Goal: Information Seeking & Learning: Learn about a topic

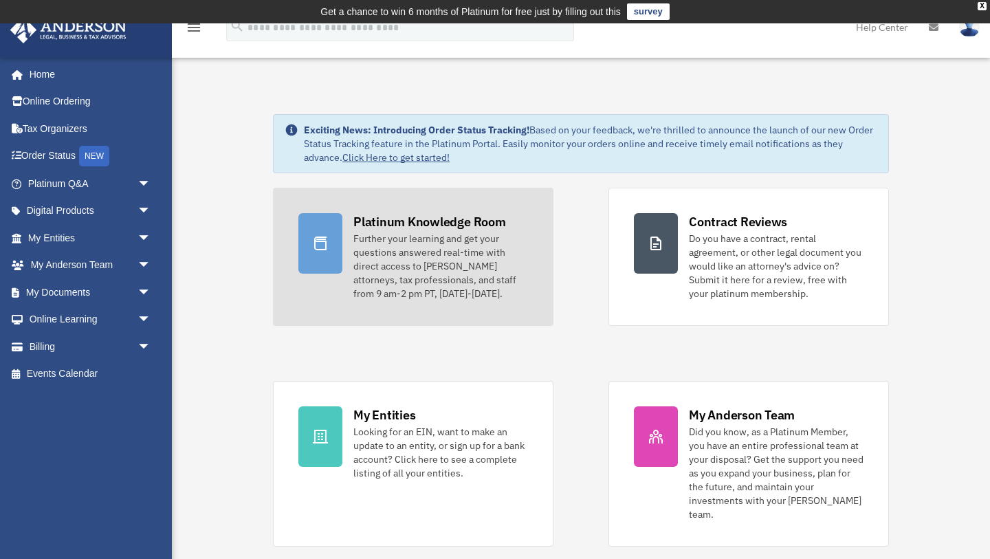
click at [391, 243] on div "Further your learning and get your questions answered real-time with direct acc…" at bounding box center [440, 266] width 175 height 69
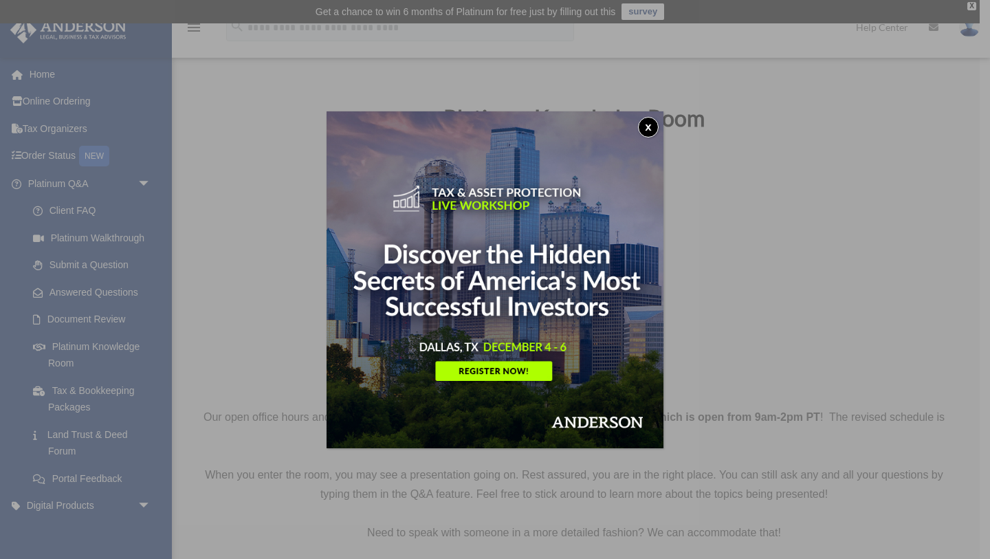
click at [646, 131] on button "x" at bounding box center [648, 127] width 21 height 21
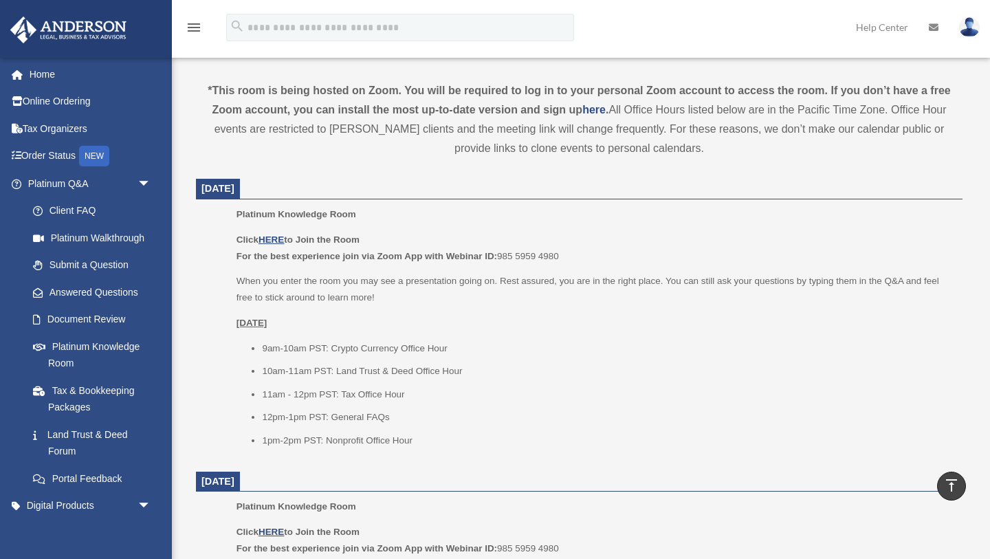
scroll to position [484, 0]
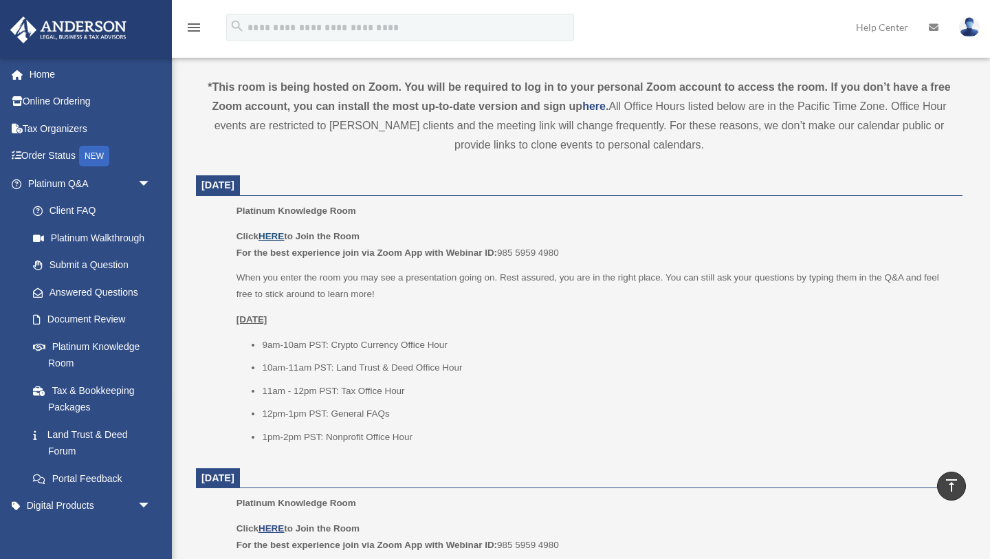
click at [273, 237] on u "HERE" at bounding box center [271, 236] width 25 height 10
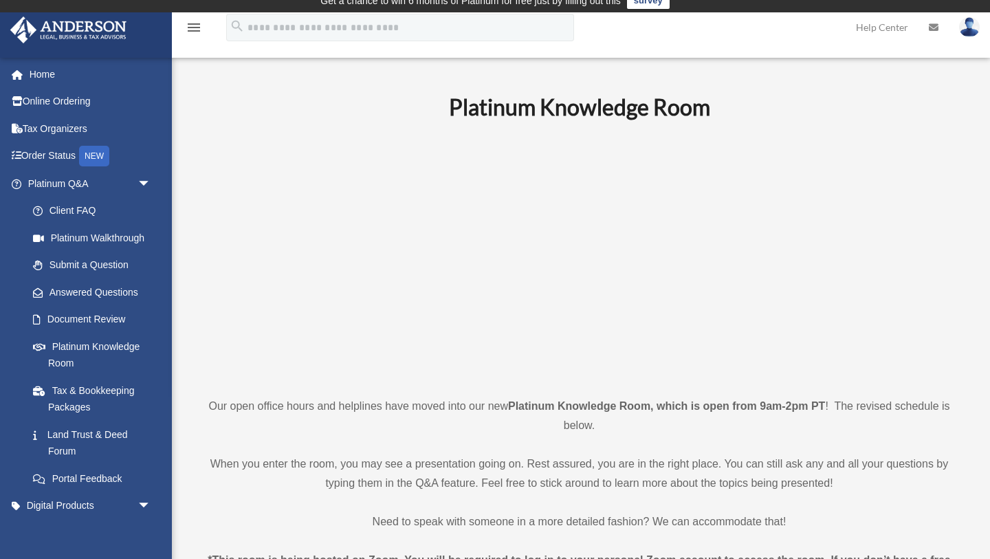
scroll to position [0, 0]
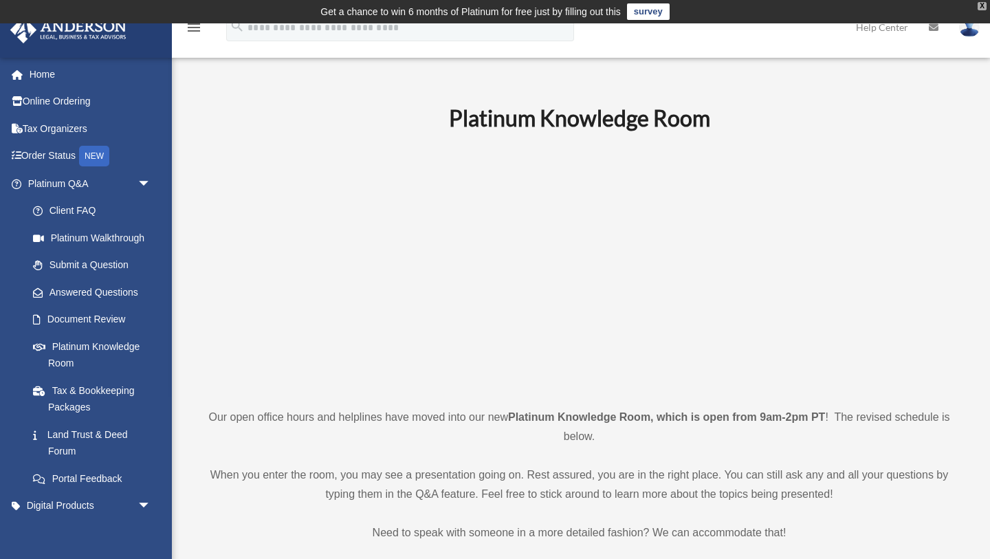
click at [982, 2] on div "X" at bounding box center [982, 6] width 9 height 8
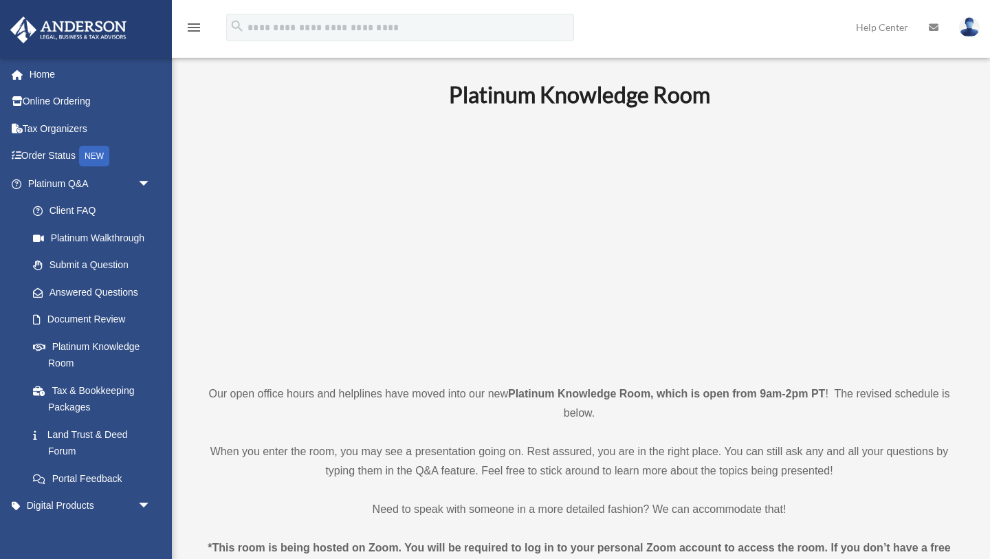
click at [966, 29] on img at bounding box center [969, 27] width 21 height 20
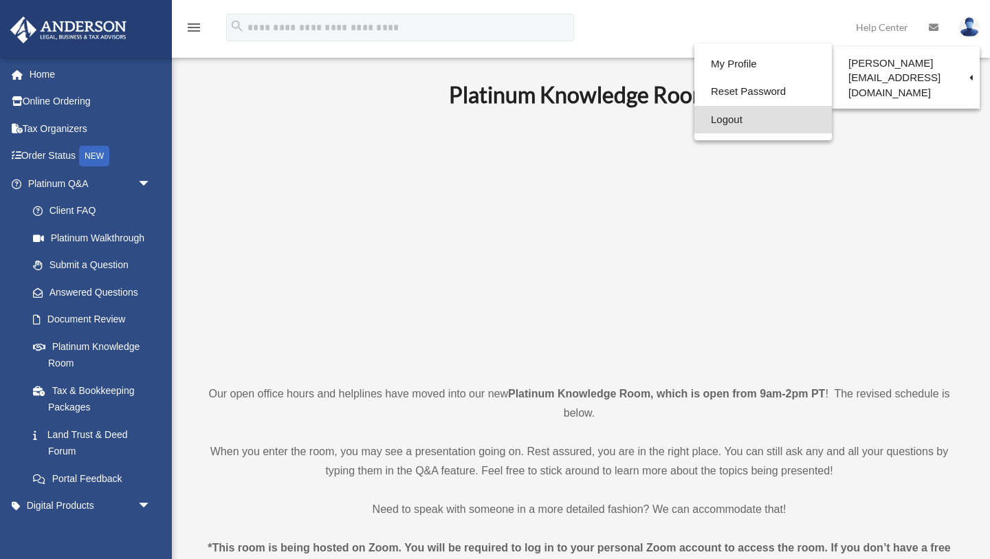
click at [709, 121] on link "Logout" at bounding box center [763, 120] width 138 height 28
